Goal: Check status: Check status

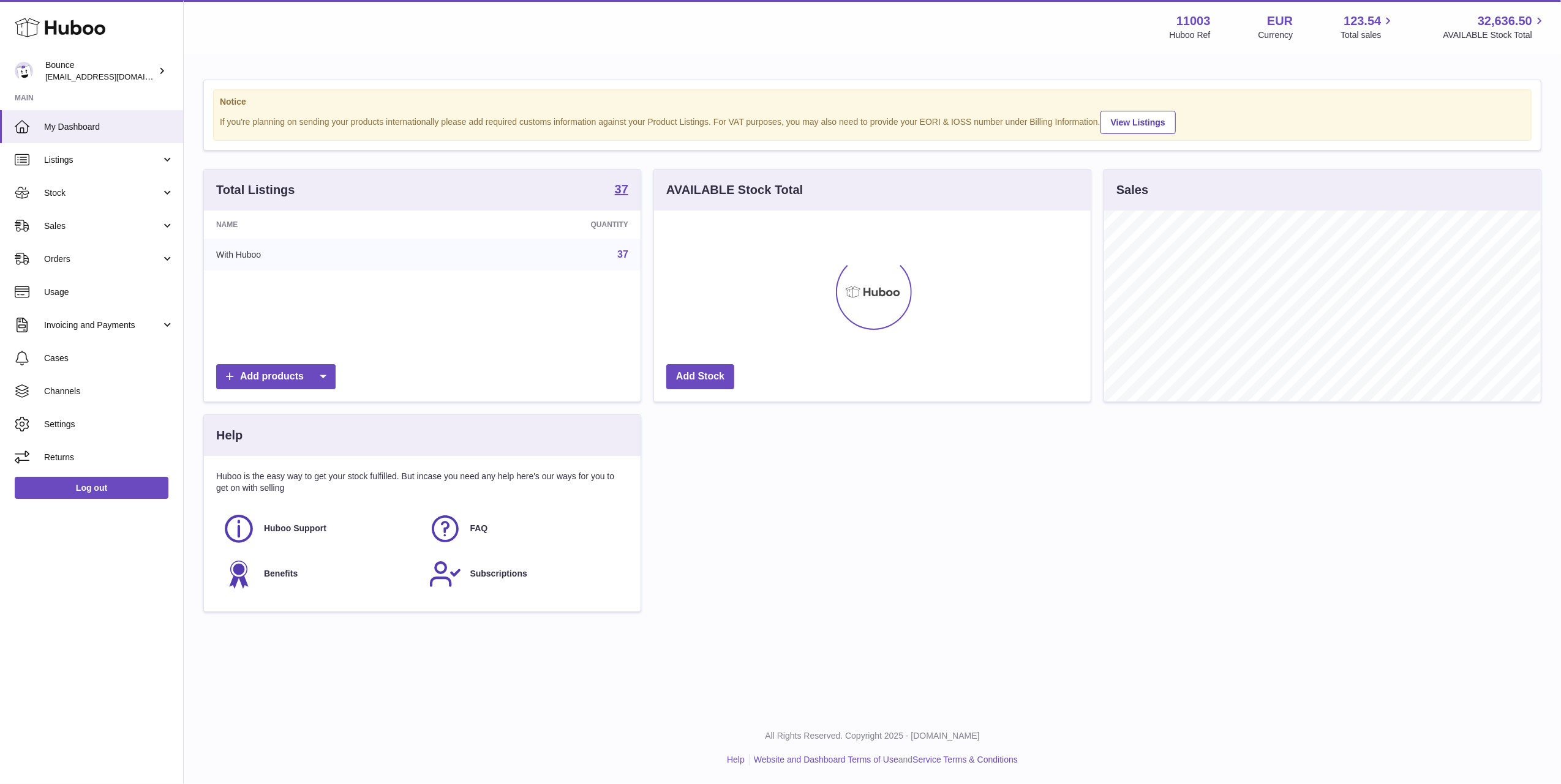
scroll to position [191, 437]
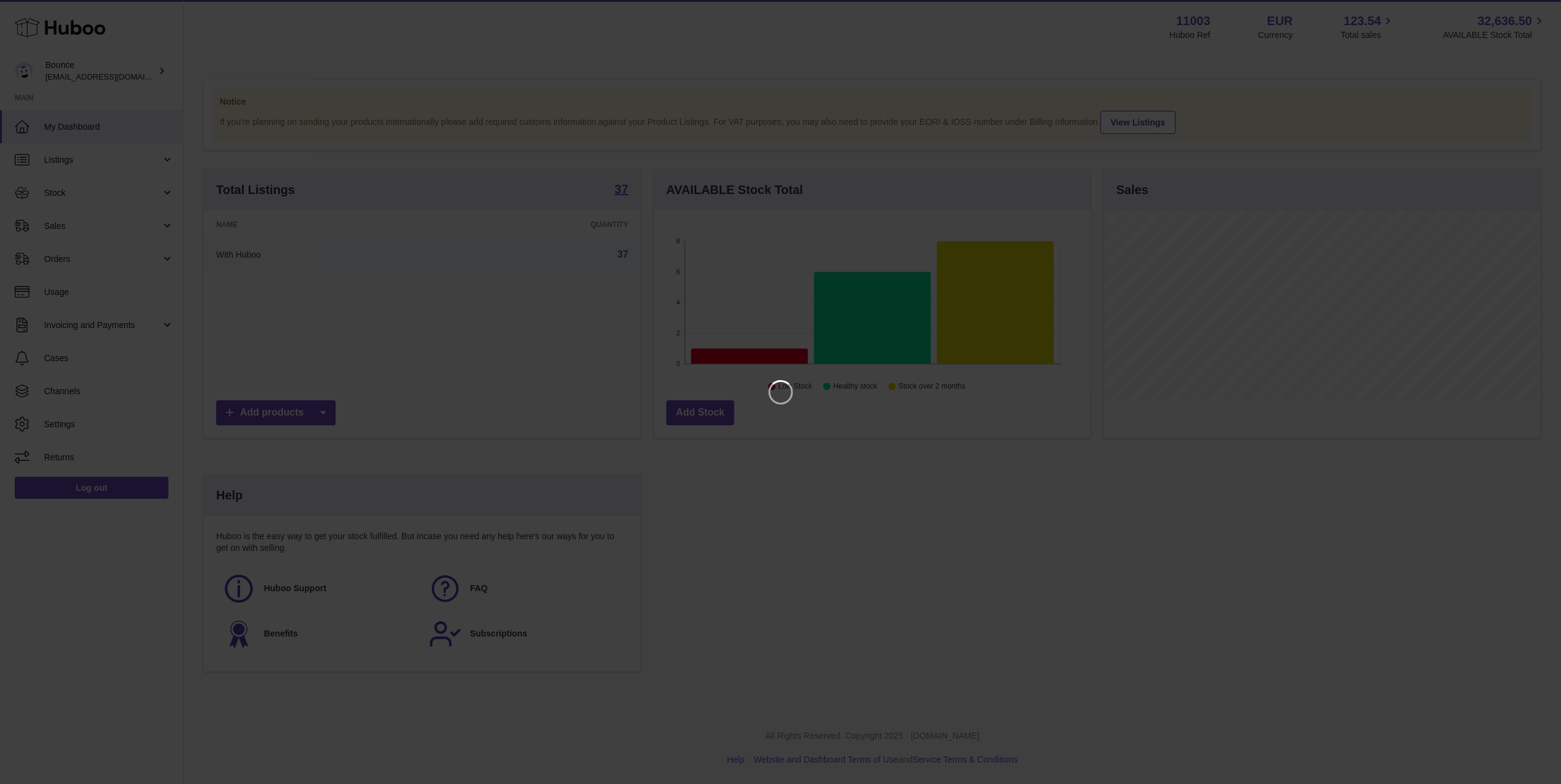
click at [1035, 515] on iframe at bounding box center [780, 392] width 1512 height 735
click at [1532, 11] on icon "Close" at bounding box center [1529, 10] width 15 height 15
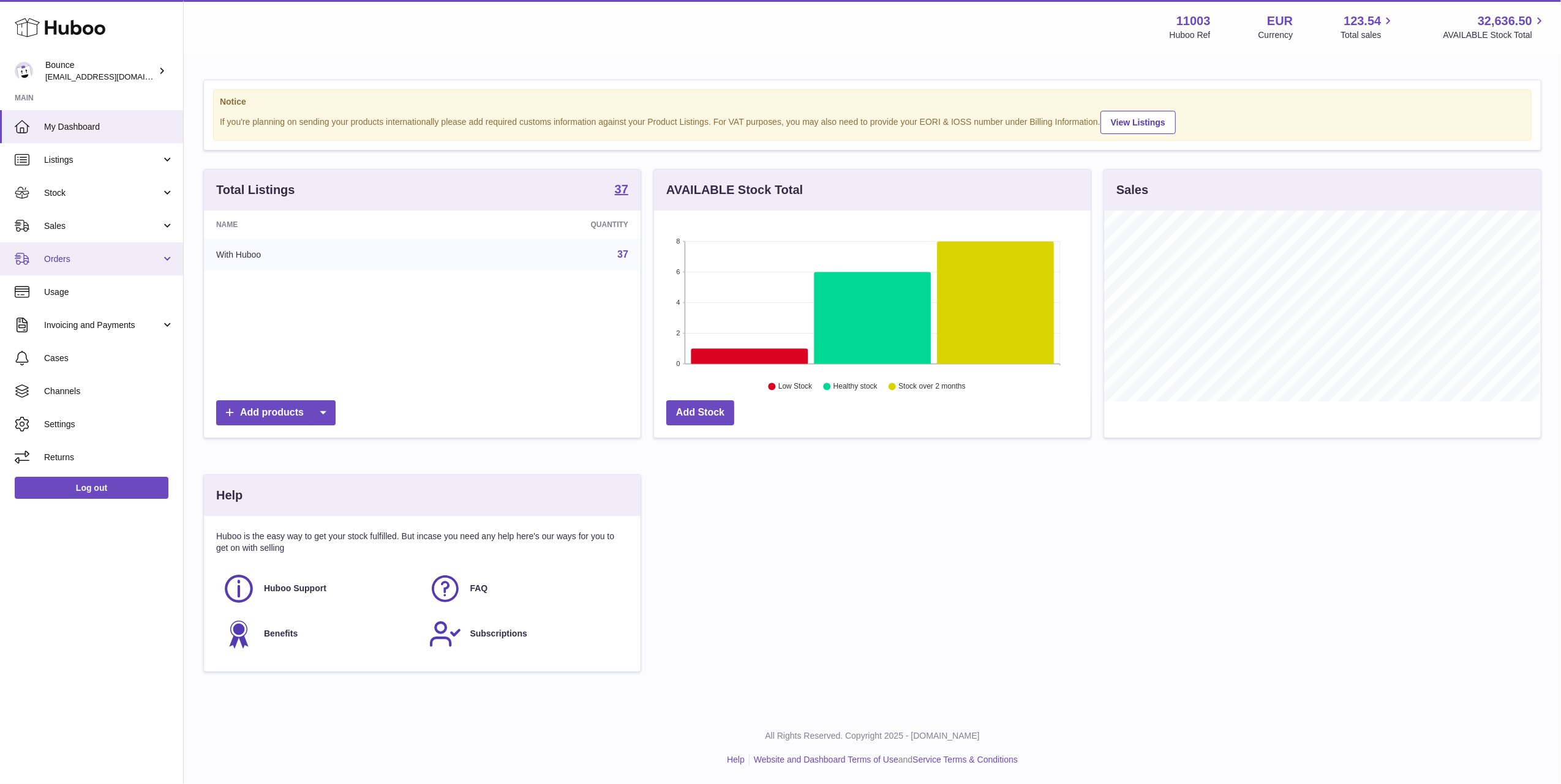
click at [65, 258] on span "Orders" at bounding box center [102, 258] width 117 height 11
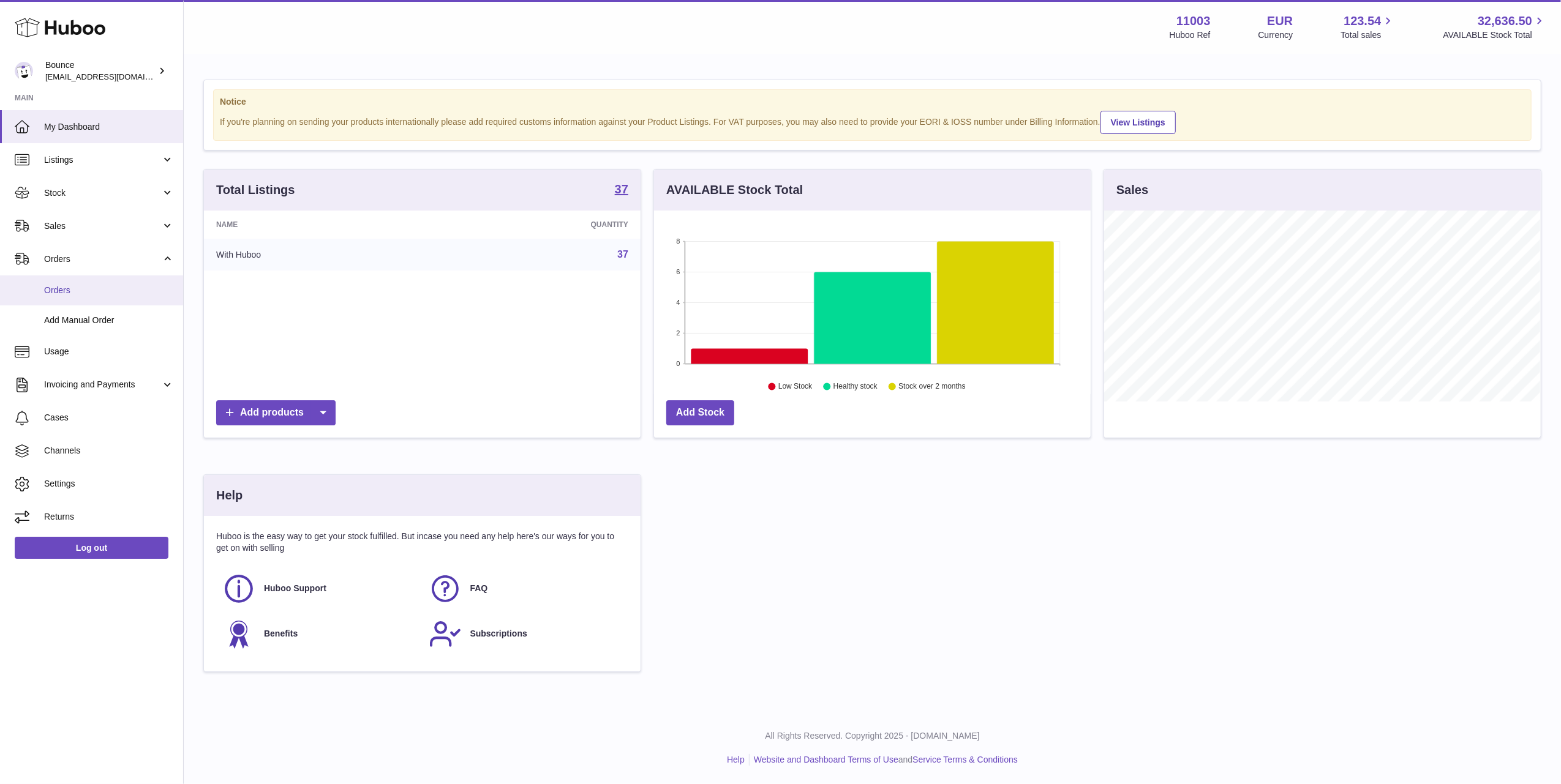
click at [73, 283] on link "Orders" at bounding box center [92, 290] width 183 height 30
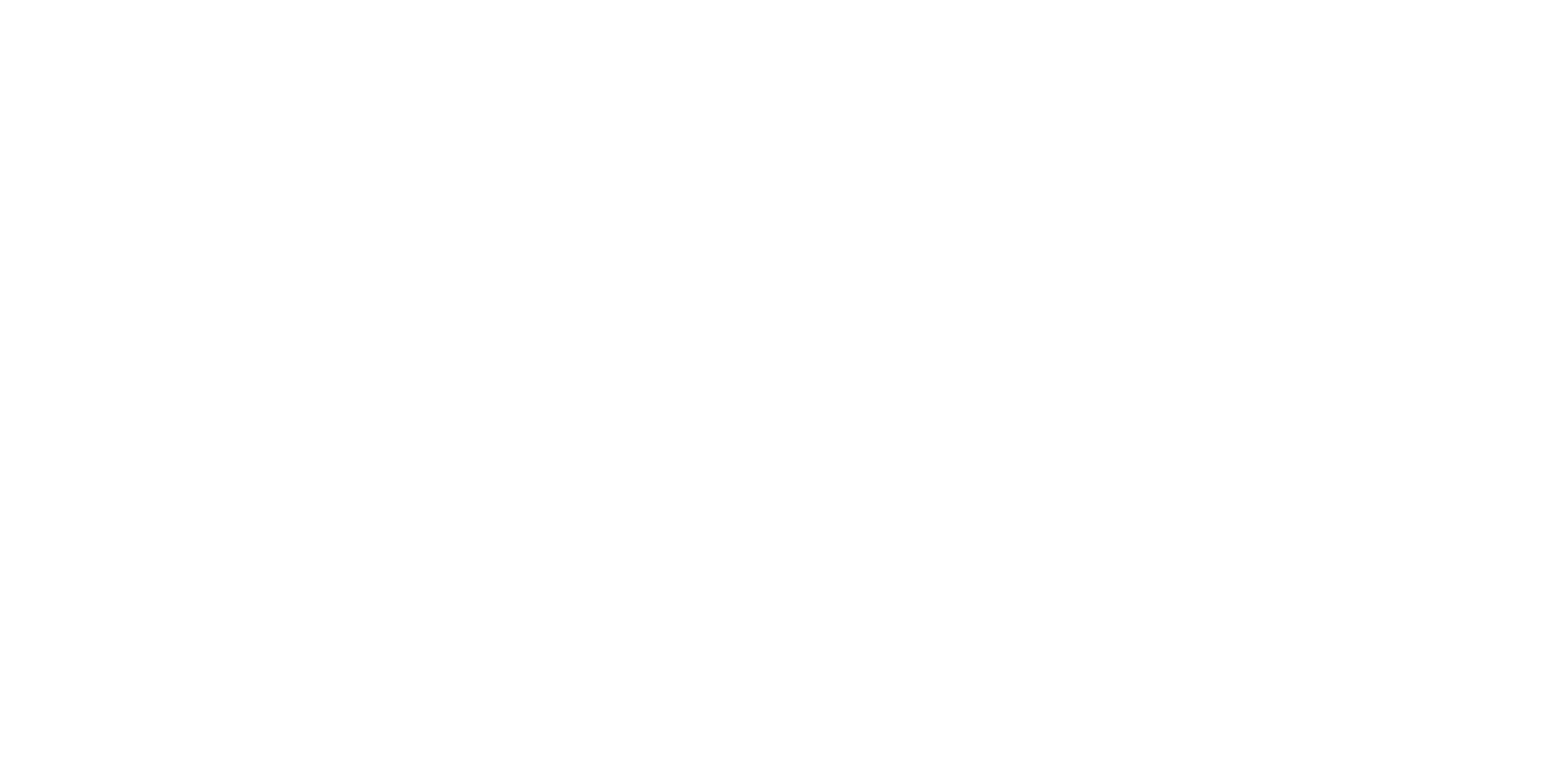
click at [1409, 0] on html at bounding box center [774, 0] width 1548 height 0
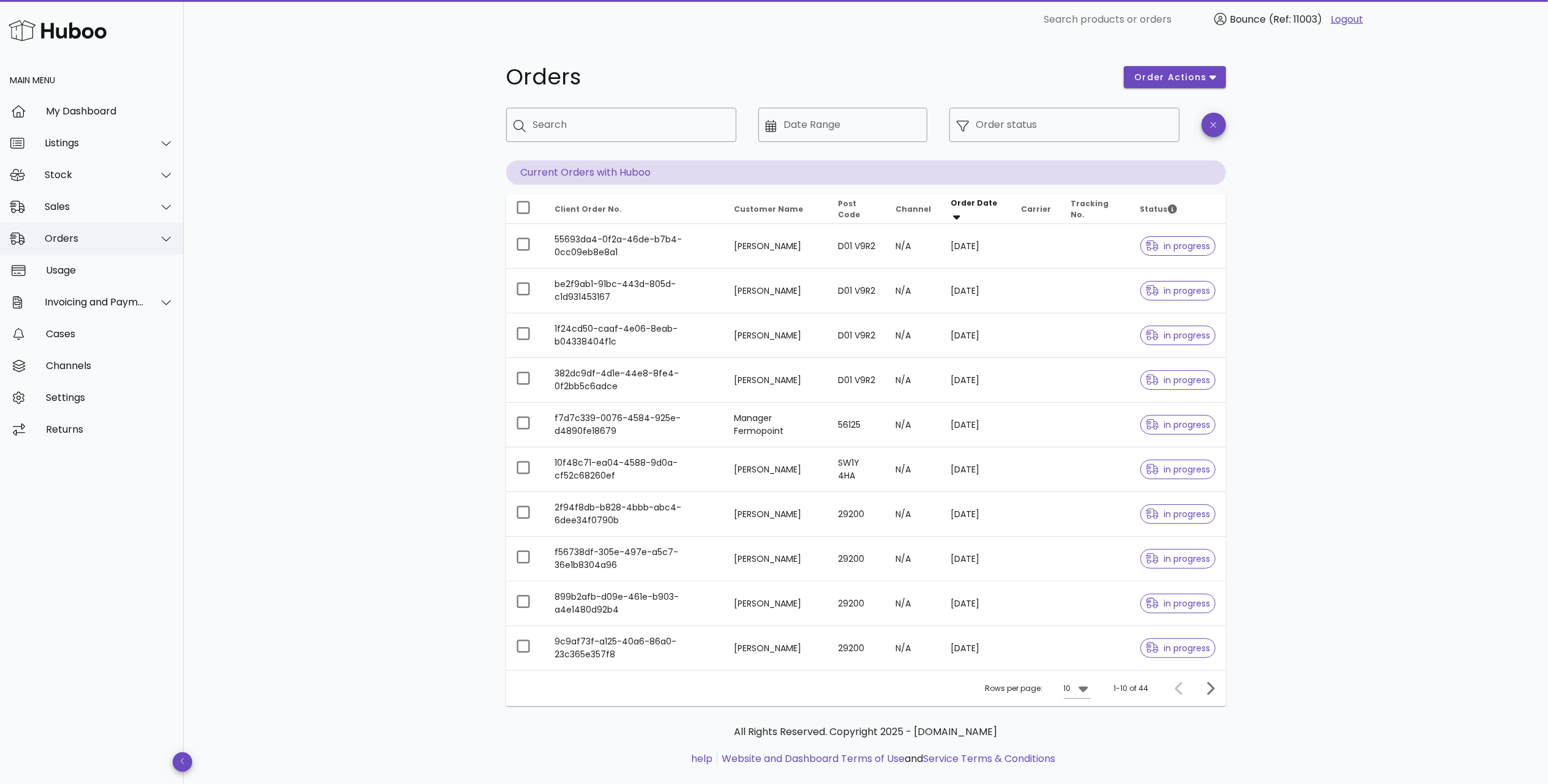
click at [92, 237] on div "Orders" at bounding box center [94, 237] width 100 height 11
click at [633, 121] on input "Search" at bounding box center [630, 125] width 194 height 19
paste input "**********"
type input "**********"
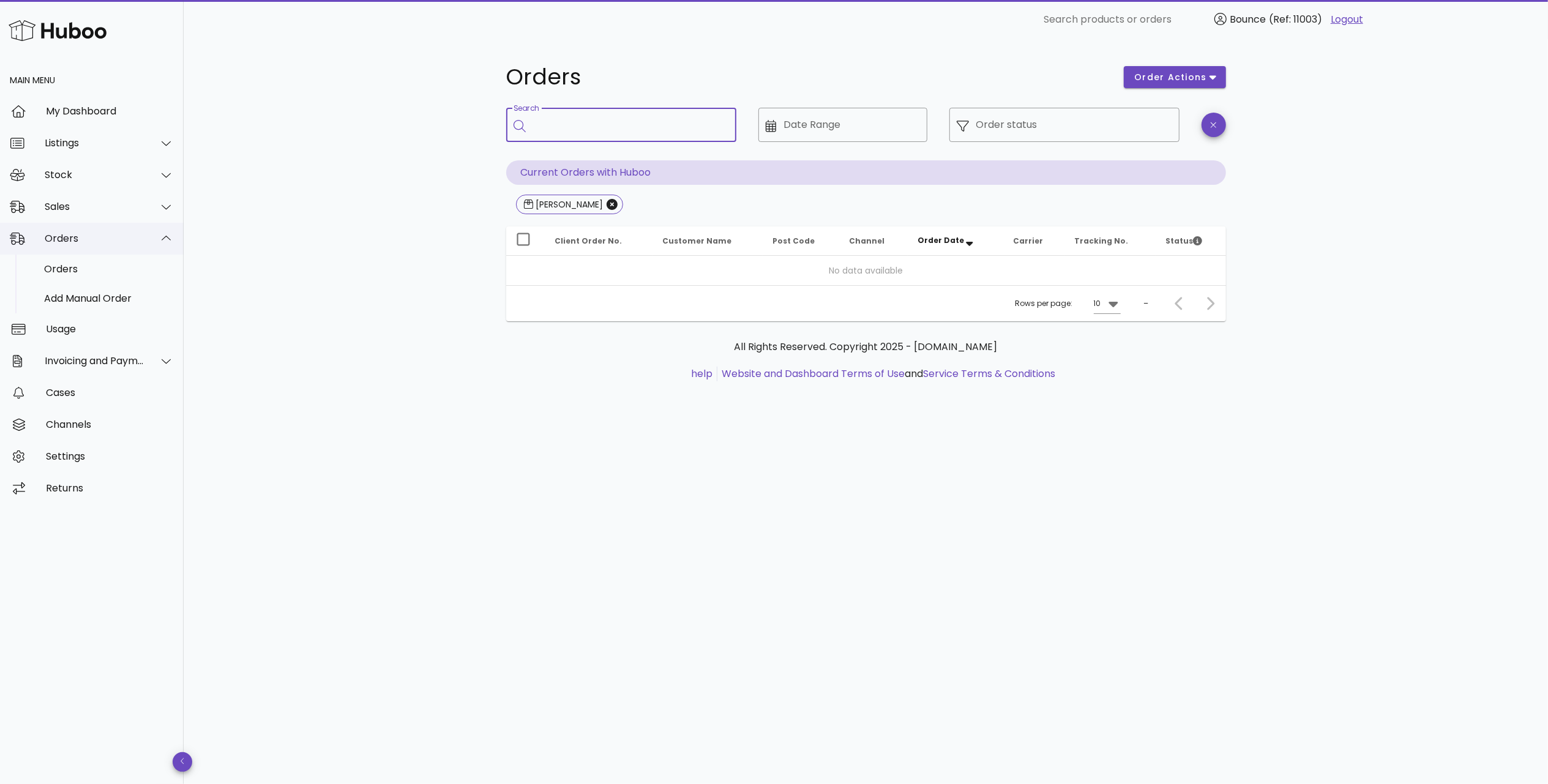
click at [92, 229] on div "Orders" at bounding box center [92, 238] width 183 height 31
drag, startPoint x: 112, startPoint y: 192, endPoint x: 116, endPoint y: 197, distance: 6.4
click at [116, 197] on div "Sales" at bounding box center [92, 207] width 183 height 31
click at [128, 246] on div "Sales" at bounding box center [108, 237] width 130 height 26
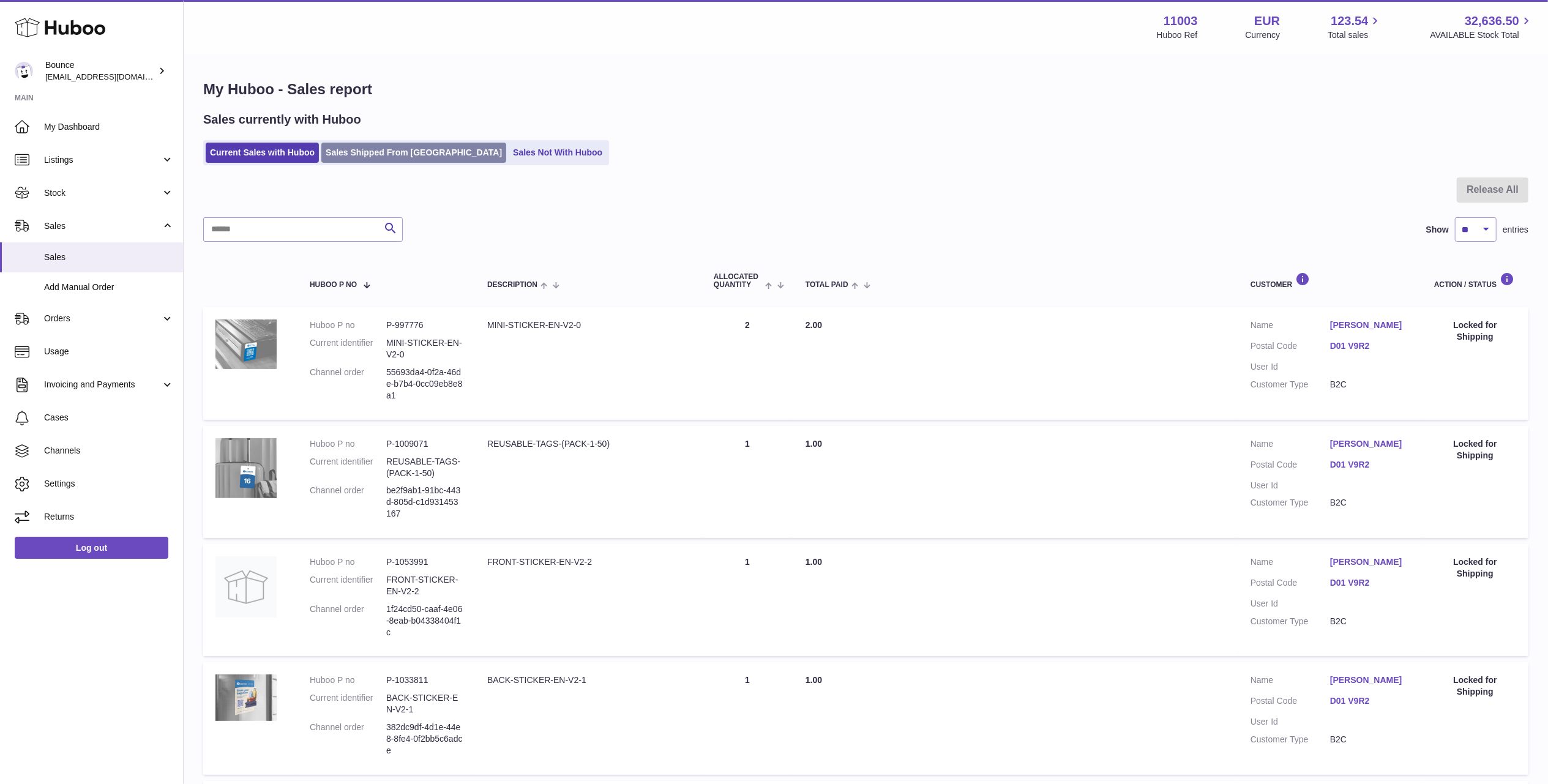
click at [359, 153] on link "Sales Shipped From [GEOGRAPHIC_DATA]" at bounding box center [414, 152] width 185 height 20
click at [366, 155] on link "Sales Shipped From [GEOGRAPHIC_DATA]" at bounding box center [414, 152] width 185 height 20
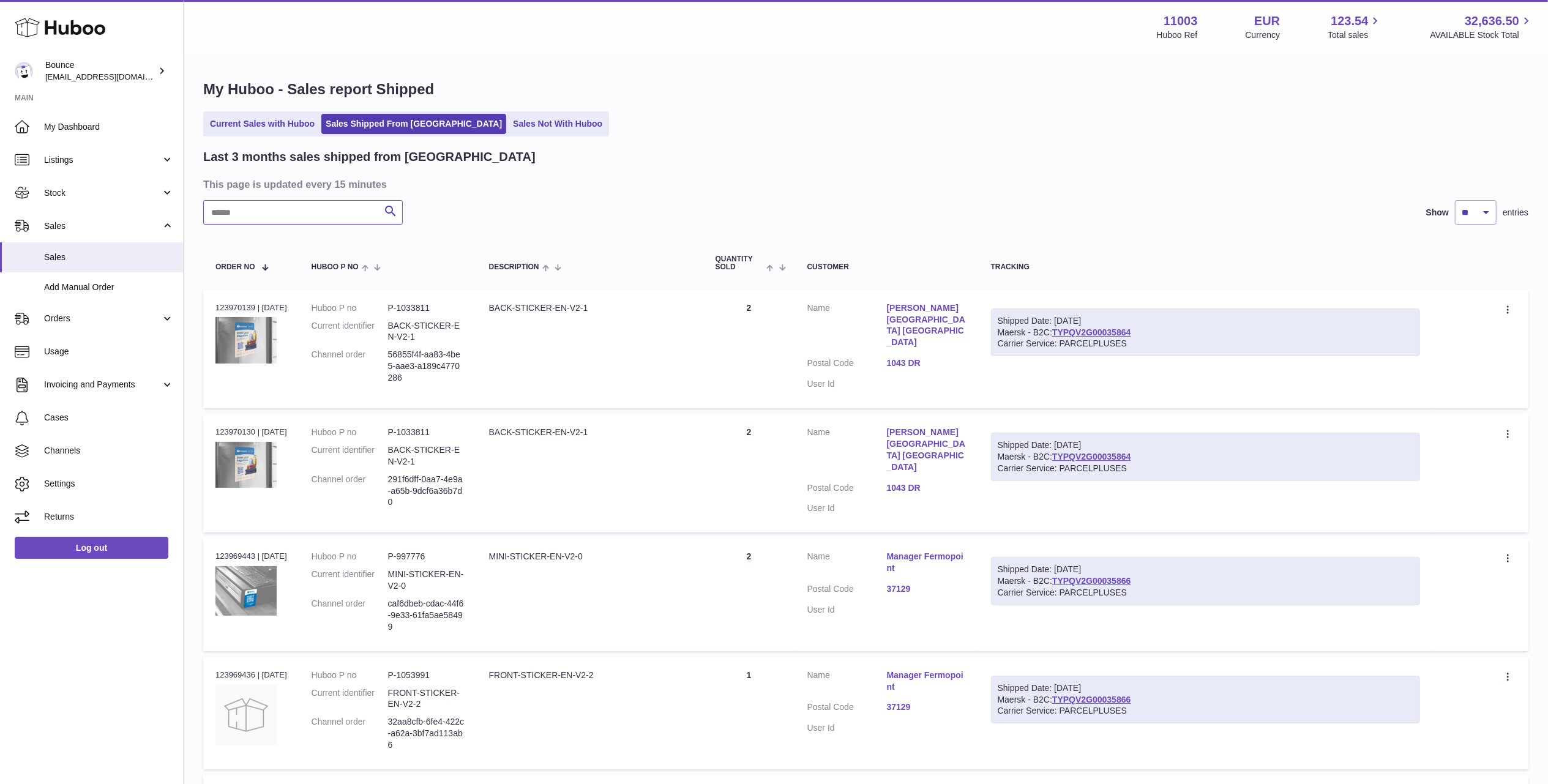
click at [283, 204] on input "text" at bounding box center [303, 212] width 200 height 24
paste input "**********"
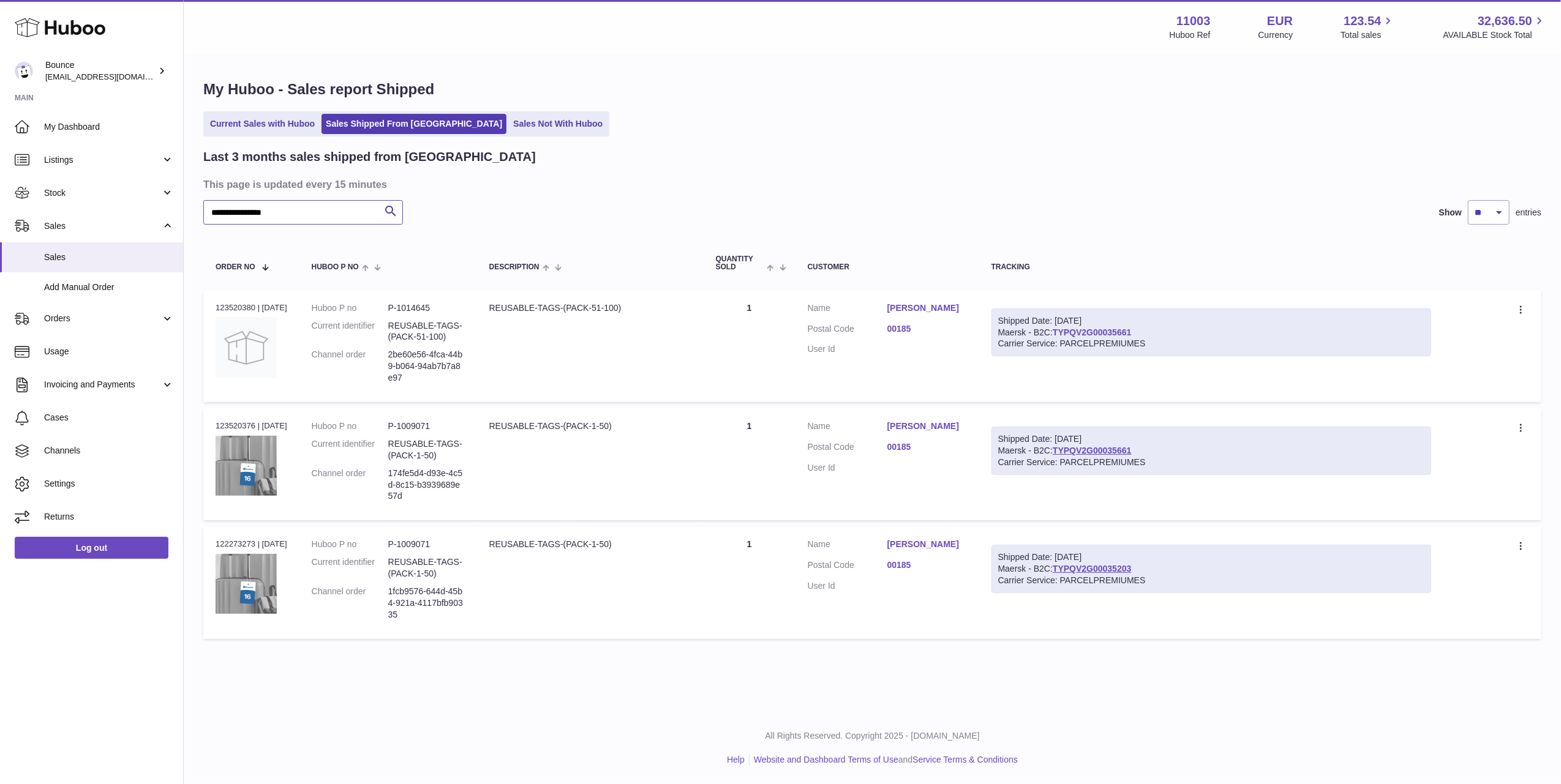
type input "**********"
click at [1111, 332] on link "TYPQV2G00035661" at bounding box center [1092, 332] width 79 height 10
drag, startPoint x: 1206, startPoint y: 466, endPoint x: 996, endPoint y: 439, distance: 211.7
click at [996, 439] on td "Shipped Date: 26th Aug 2025 Maersk - B2C: TYPQV2G00035661 Carrier Service: PARC…" at bounding box center [1211, 464] width 464 height 112
copy div "Shipped Date: 26th Aug 2025 Maersk - B2C: TYPQV2G00035661 Carrier Service: PARC…"
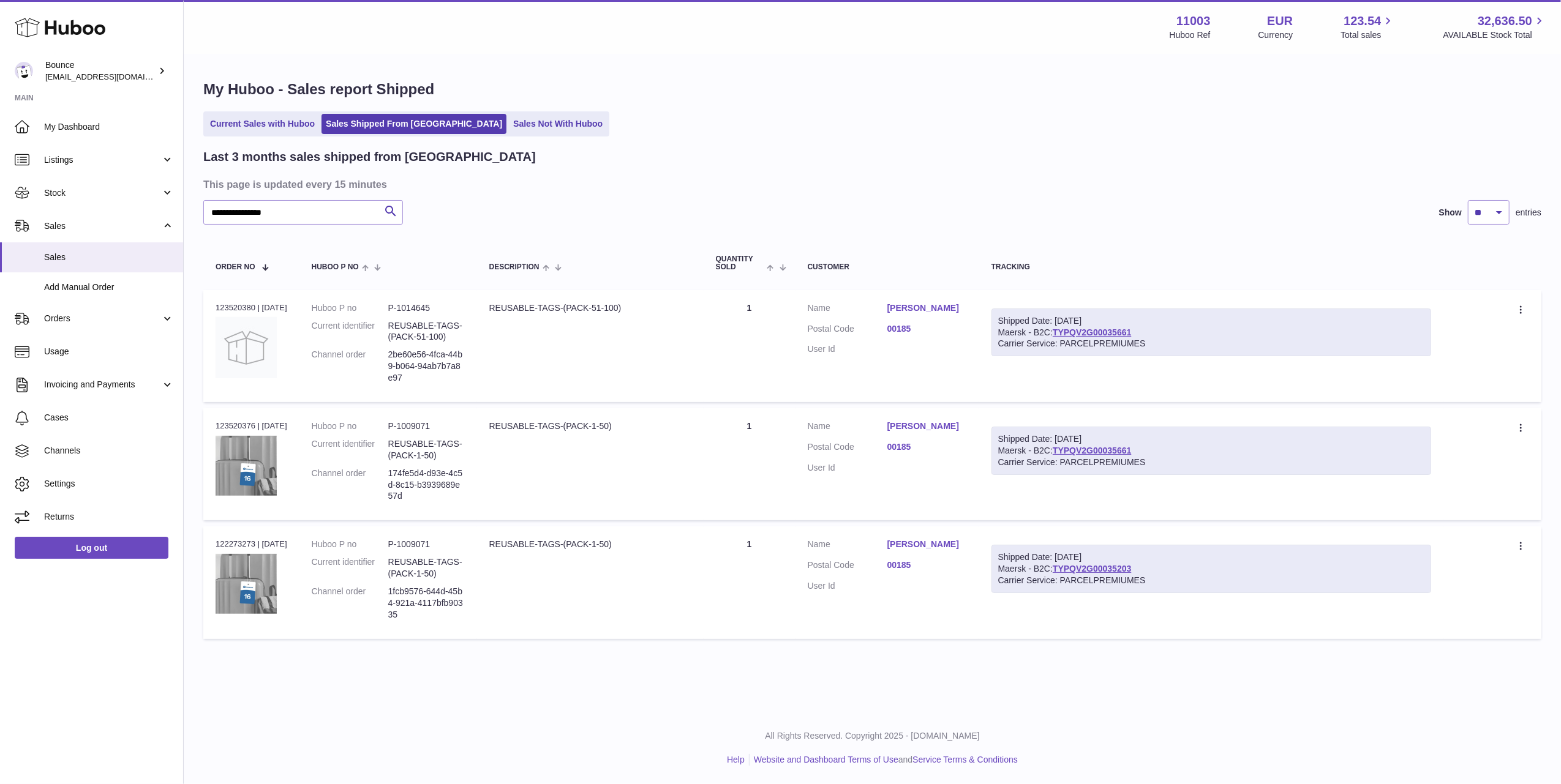
drag, startPoint x: 1172, startPoint y: 344, endPoint x: 988, endPoint y: 312, distance: 186.8
click at [988, 312] on td "Shipped Date: 26th Aug 2025 Maersk - B2C: TYPQV2G00035661 Carrier Service: PARC…" at bounding box center [1211, 346] width 464 height 112
copy div "Shipped Date: 26th Aug 2025 Maersk - B2C: TYPQV2G00035661 Carrier Service: PARC…"
click at [77, 423] on span "Cases" at bounding box center [108, 417] width 130 height 11
